Goal: Task Accomplishment & Management: Manage account settings

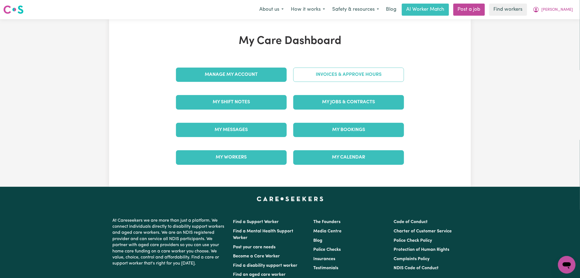
click at [332, 79] on link "Invoices & Approve Hours" at bounding box center [348, 74] width 111 height 14
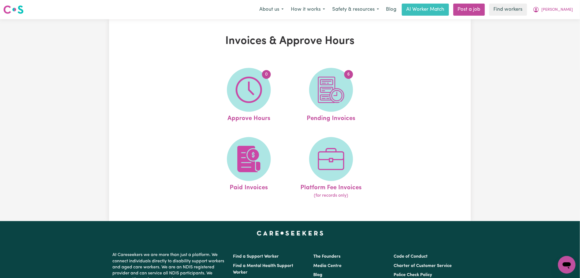
click at [332, 79] on img at bounding box center [331, 90] width 26 height 26
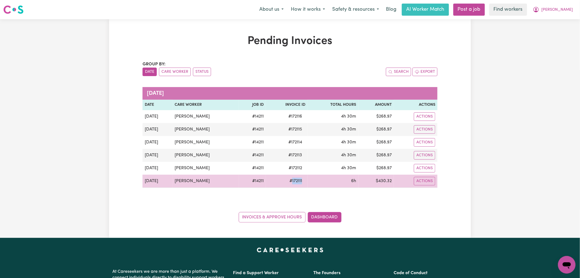
drag, startPoint x: 300, startPoint y: 180, endPoint x: 286, endPoint y: 181, distance: 14.0
click at [286, 181] on td "# 172111" at bounding box center [287, 180] width 42 height 13
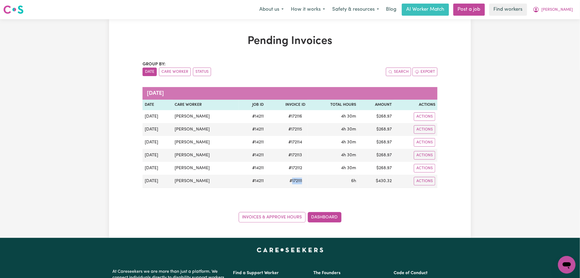
copy span "172111"
click at [569, 9] on span "[PERSON_NAME]" at bounding box center [558, 10] width 32 height 6
click at [553, 33] on link "Logout" at bounding box center [554, 31] width 43 height 10
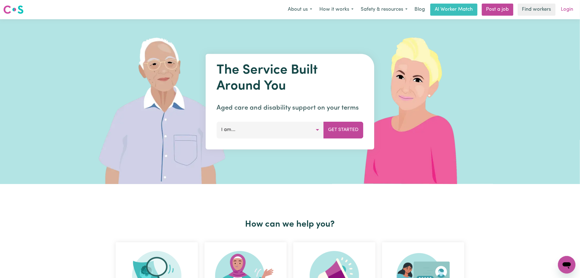
click at [568, 9] on link "Login" at bounding box center [567, 10] width 19 height 12
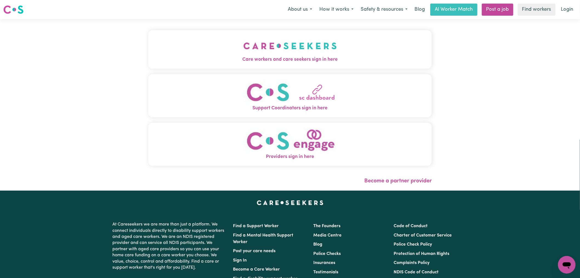
click at [244, 51] on img "Care workers and care seekers sign in here" at bounding box center [291, 46] width 94 height 20
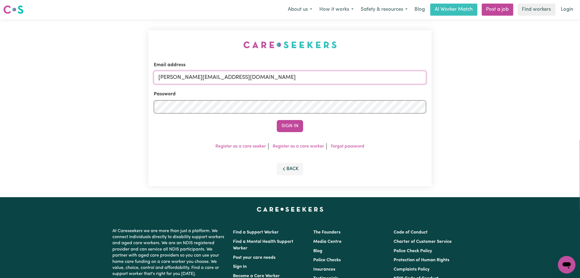
drag, startPoint x: 282, startPoint y: 78, endPoint x: 274, endPoint y: 83, distance: 9.7
click at [282, 78] on input "[PERSON_NAME][EMAIL_ADDRESS][DOMAIN_NAME]" at bounding box center [290, 77] width 273 height 13
drag, startPoint x: 257, startPoint y: 77, endPoint x: 187, endPoint y: 76, distance: 70.5
click at [187, 76] on input "[EMAIL_ADDRESS][DOMAIN_NAME]" at bounding box center [290, 77] width 273 height 13
type input "[EMAIL_ADDRESS][DOMAIN_NAME]"
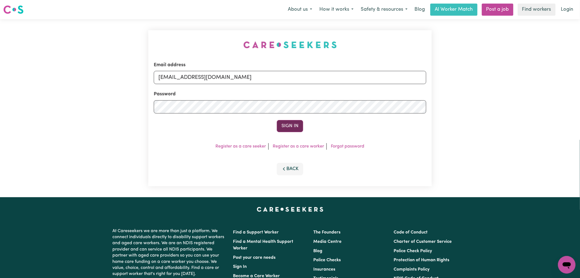
click at [285, 129] on button "Sign In" at bounding box center [290, 126] width 26 height 12
